Goal: Information Seeking & Learning: Learn about a topic

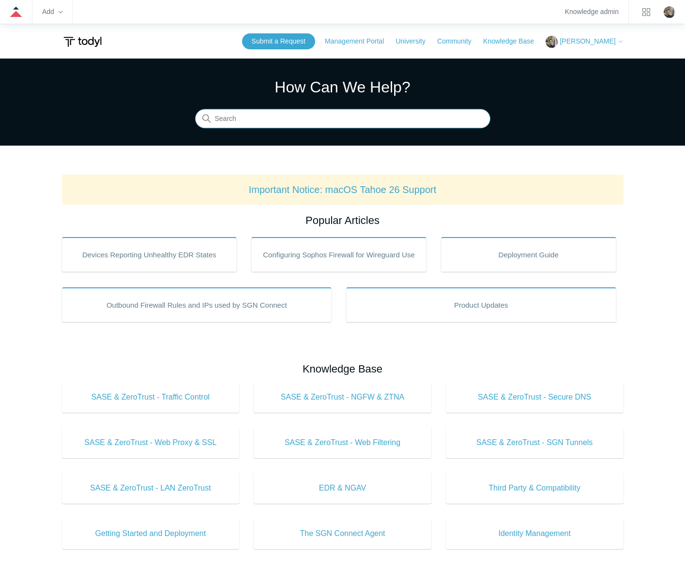
click at [365, 118] on input "Search" at bounding box center [342, 118] width 295 height 19
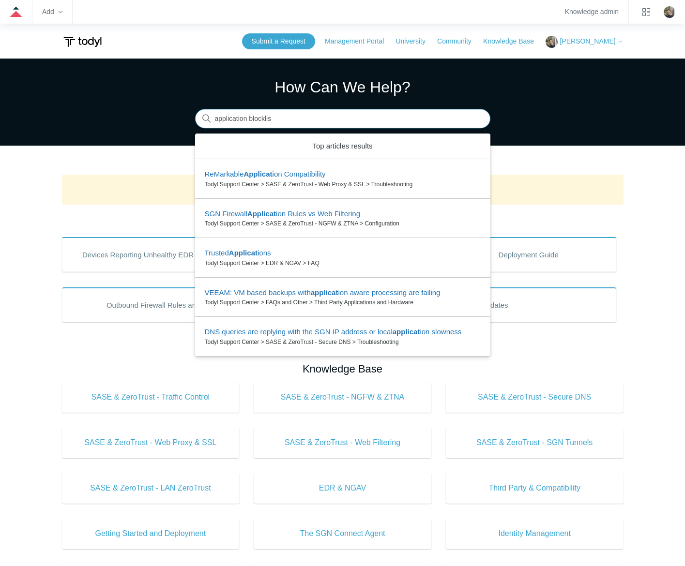
type input "application blocklist"
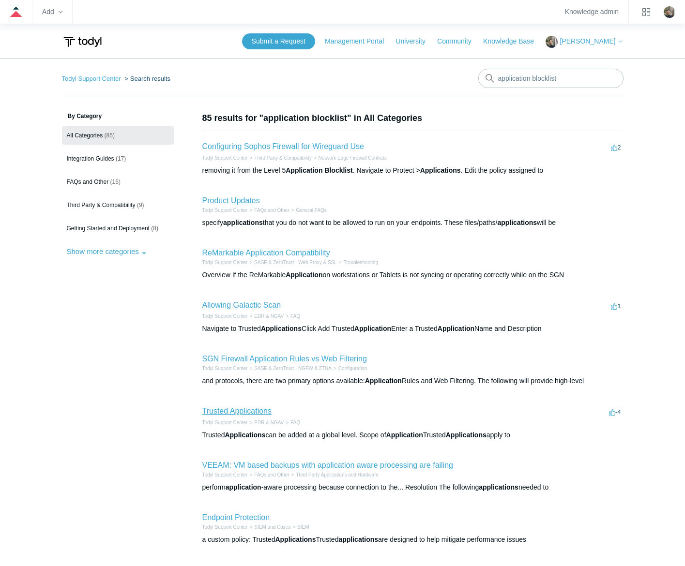
click at [226, 410] on link "Trusted Applications" at bounding box center [236, 411] width 69 height 8
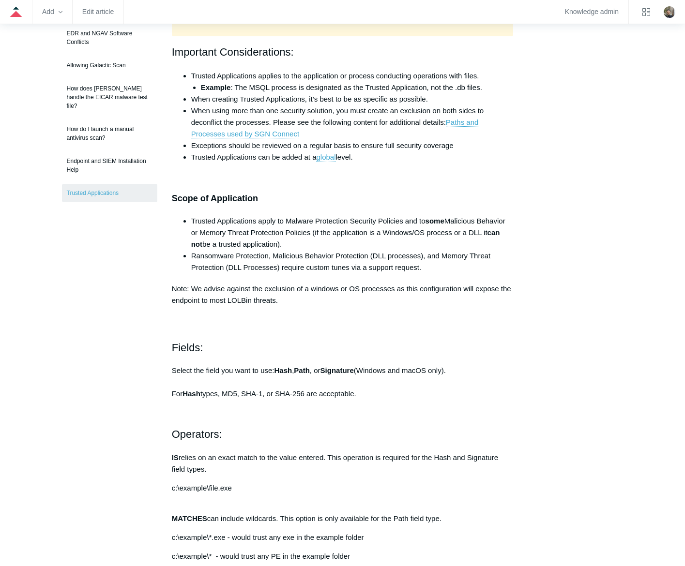
scroll to position [339, 0]
